Goal: Information Seeking & Learning: Learn about a topic

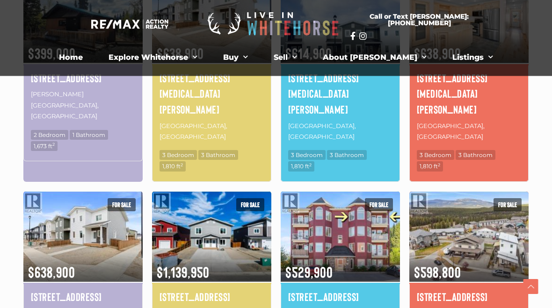
scroll to position [565, 0]
click at [471, 201] on img at bounding box center [468, 236] width 119 height 93
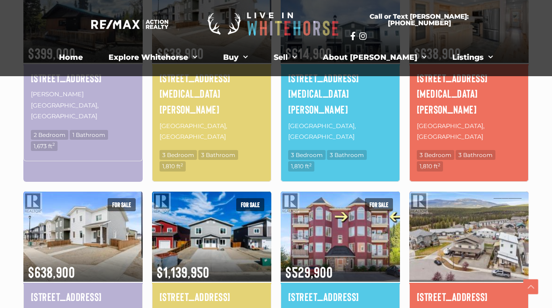
click at [459, 289] on h4 "[STREET_ADDRESS]" at bounding box center [469, 297] width 104 height 16
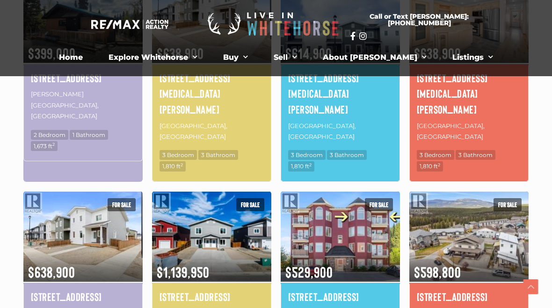
click at [507, 190] on img at bounding box center [468, 236] width 119 height 93
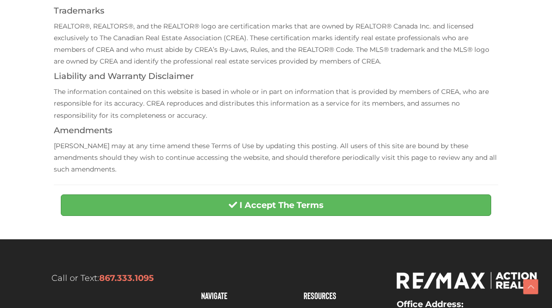
scroll to position [271, 0]
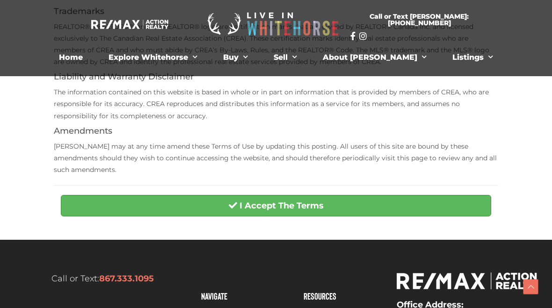
click at [449, 195] on button "I Accept The Terms" at bounding box center [276, 206] width 430 height 22
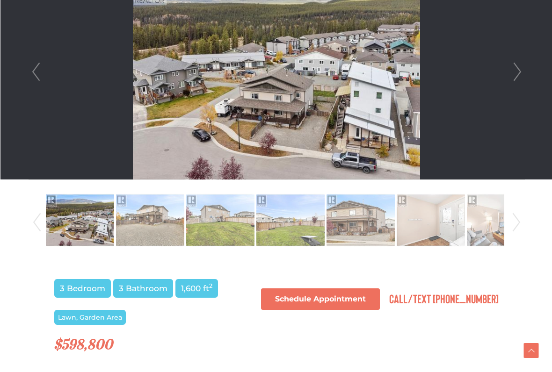
scroll to position [304, 0]
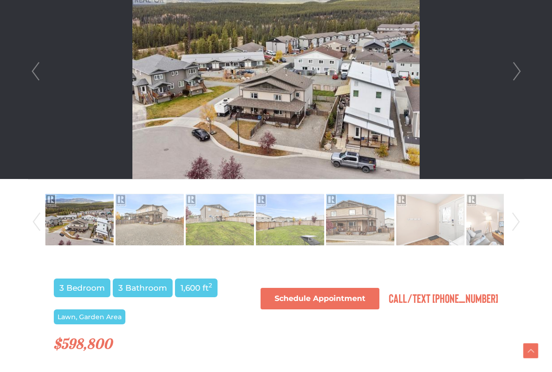
click at [521, 68] on link "Next" at bounding box center [517, 71] width 14 height 215
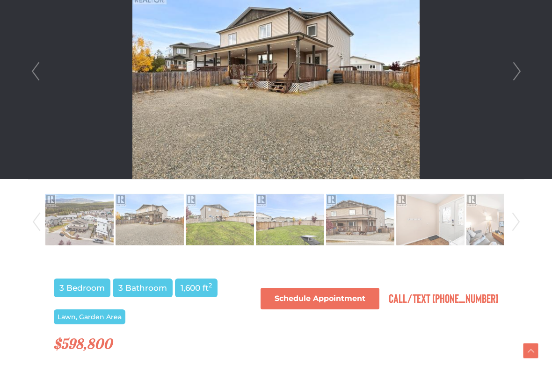
click at [516, 76] on link "Next" at bounding box center [517, 71] width 14 height 215
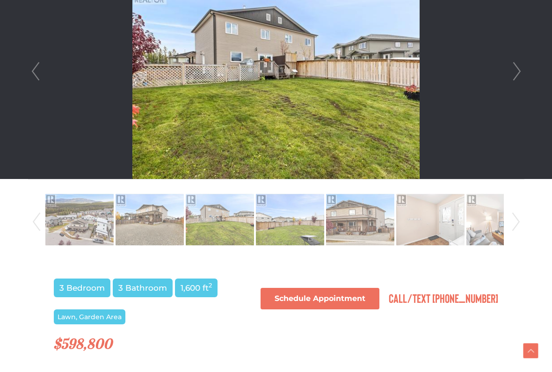
click at [516, 79] on link "Next" at bounding box center [517, 71] width 14 height 215
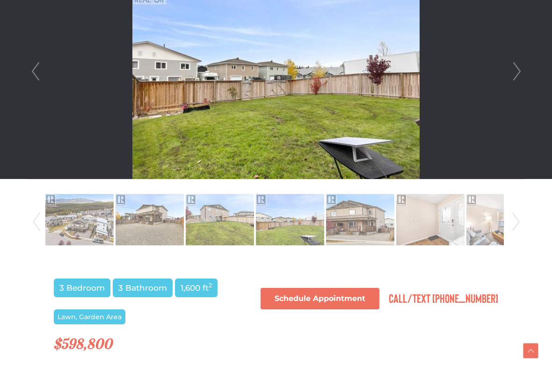
click at [522, 70] on link "Next" at bounding box center [517, 71] width 14 height 215
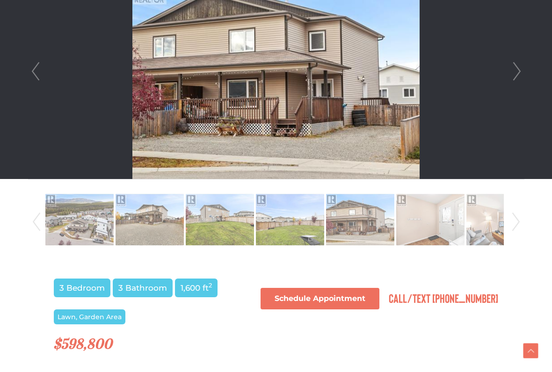
click at [522, 75] on link "Next" at bounding box center [517, 71] width 14 height 215
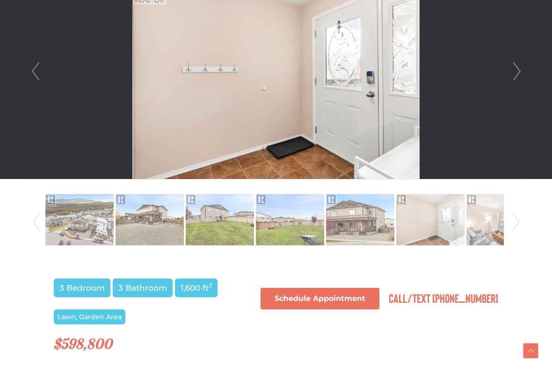
click at [520, 75] on link "Next" at bounding box center [517, 71] width 14 height 215
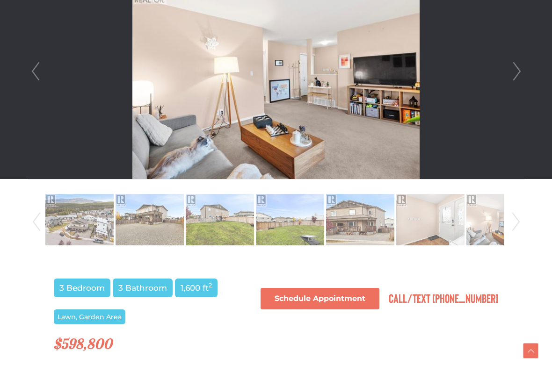
click at [520, 79] on link "Next" at bounding box center [517, 71] width 14 height 215
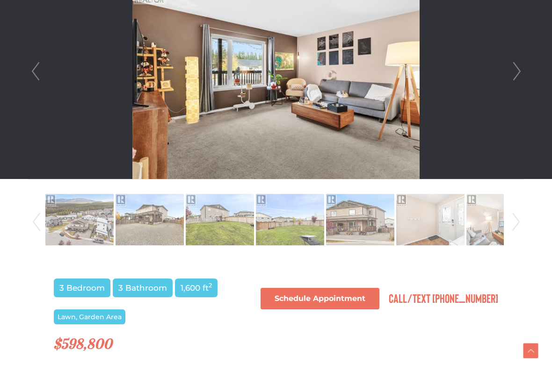
click at [522, 78] on link "Next" at bounding box center [517, 71] width 14 height 215
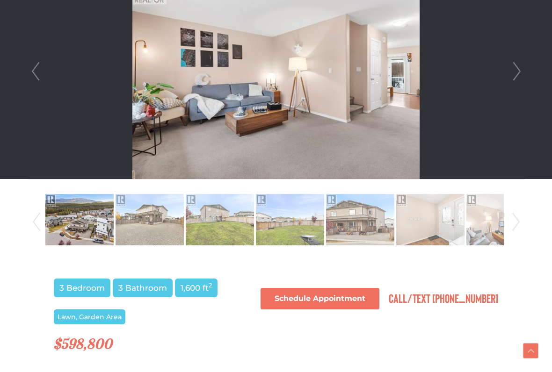
click at [519, 80] on link "Next" at bounding box center [517, 71] width 14 height 215
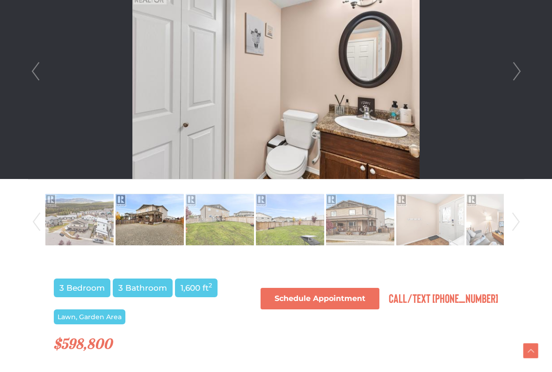
click at [521, 78] on link "Next" at bounding box center [517, 71] width 14 height 215
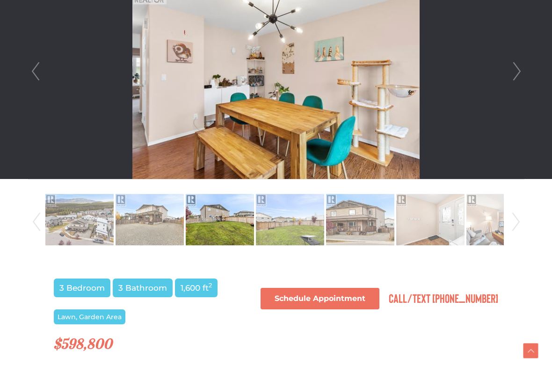
click at [519, 78] on link "Next" at bounding box center [517, 71] width 14 height 215
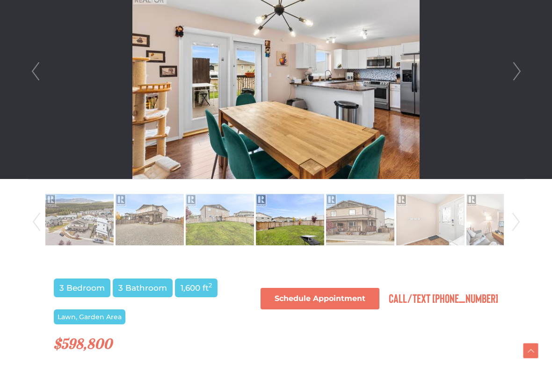
click at [517, 79] on link "Next" at bounding box center [517, 71] width 14 height 215
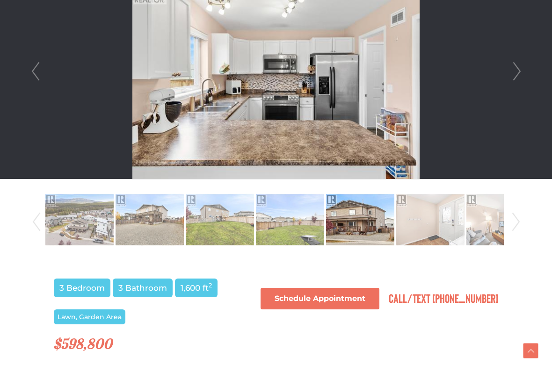
click at [513, 81] on link "Next" at bounding box center [517, 71] width 14 height 215
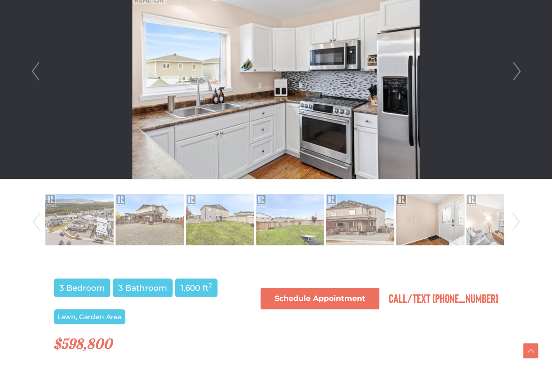
click at [516, 81] on link "Next" at bounding box center [517, 71] width 14 height 215
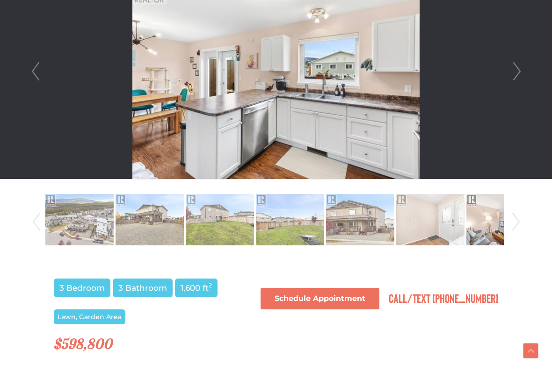
click at [518, 81] on link "Next" at bounding box center [517, 71] width 14 height 215
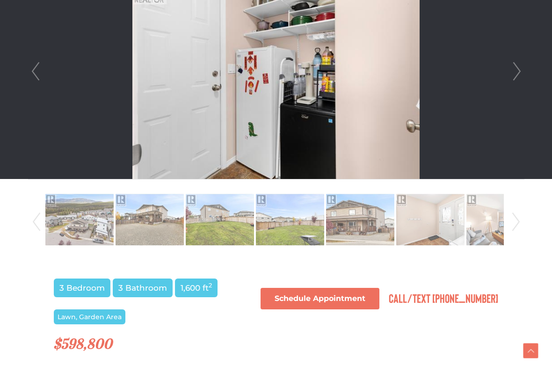
click at [518, 79] on link "Next" at bounding box center [517, 71] width 14 height 215
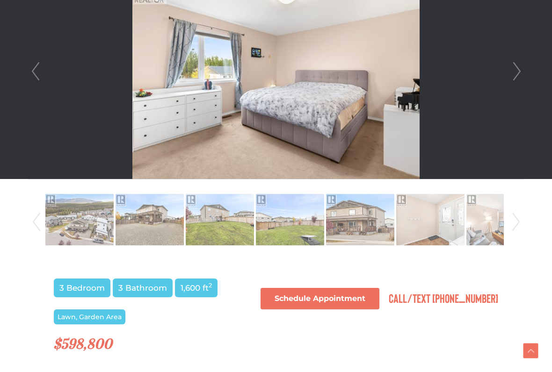
click at [519, 78] on link "Next" at bounding box center [517, 71] width 14 height 215
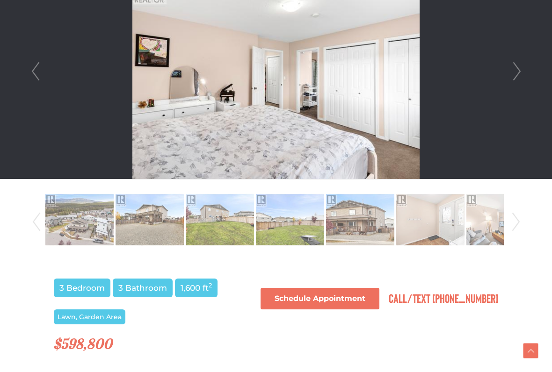
click at [515, 84] on link "Next" at bounding box center [517, 71] width 14 height 215
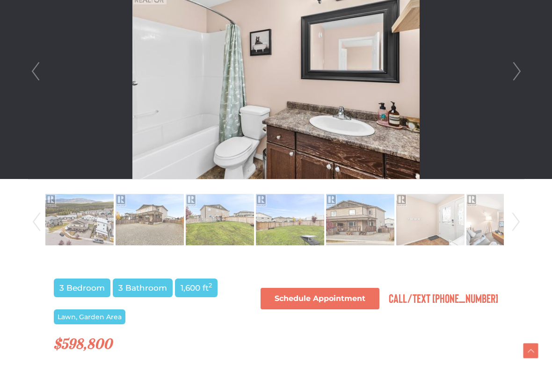
click at [515, 80] on link "Next" at bounding box center [517, 71] width 14 height 215
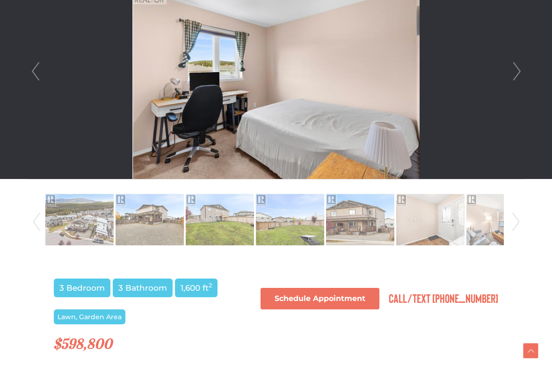
click at [521, 80] on link "Next" at bounding box center [517, 71] width 14 height 215
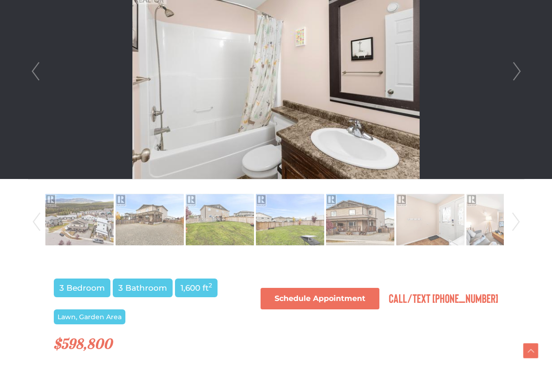
click at [510, 75] on link "Next" at bounding box center [517, 71] width 14 height 215
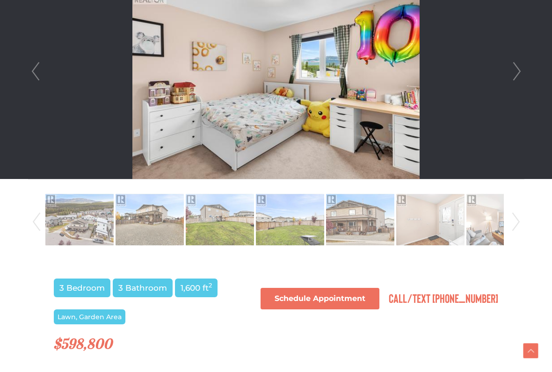
click at [510, 78] on link "Next" at bounding box center [517, 71] width 14 height 215
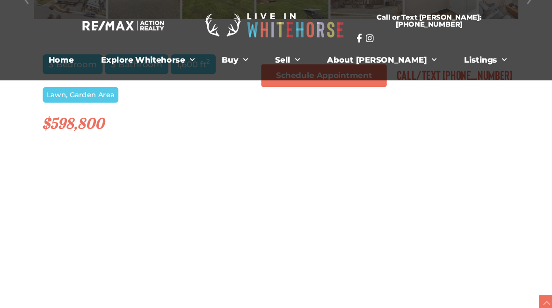
scroll to position [522, 0]
